Goal: Information Seeking & Learning: Learn about a topic

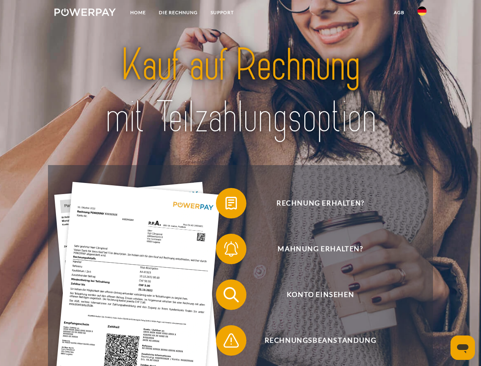
click at [85, 13] on img at bounding box center [84, 12] width 61 height 8
click at [422, 13] on img at bounding box center [422, 10] width 9 height 9
click at [399, 13] on link "agb" at bounding box center [399, 13] width 24 height 14
click at [226, 205] on span at bounding box center [220, 203] width 38 height 38
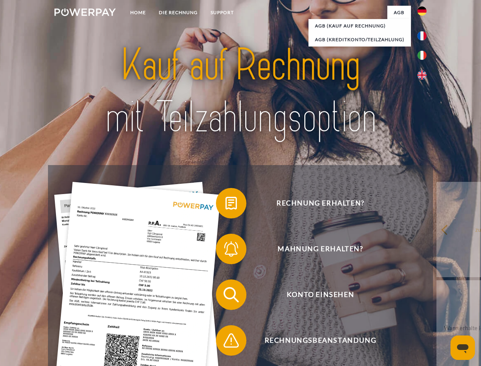
click at [226, 250] on span at bounding box center [220, 249] width 38 height 38
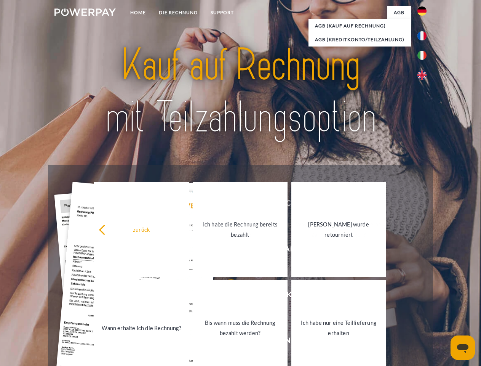
click at [226, 296] on link "Bis wann muss die Rechnung bezahlt werden?" at bounding box center [240, 327] width 95 height 95
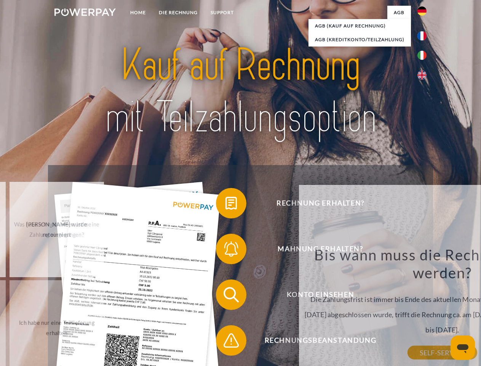
click at [288, 342] on div "zurück Warum habe ich eine Rechnung erhalten? POWERPAY ist der Rechnungsherstel…" at bounding box center [442, 289] width 308 height 218
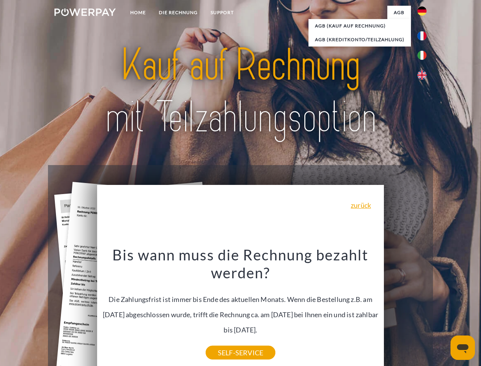
click at [463, 347] on icon "Messaging-Fenster öffnen" at bounding box center [462, 348] width 11 height 9
